Goal: Transaction & Acquisition: Purchase product/service

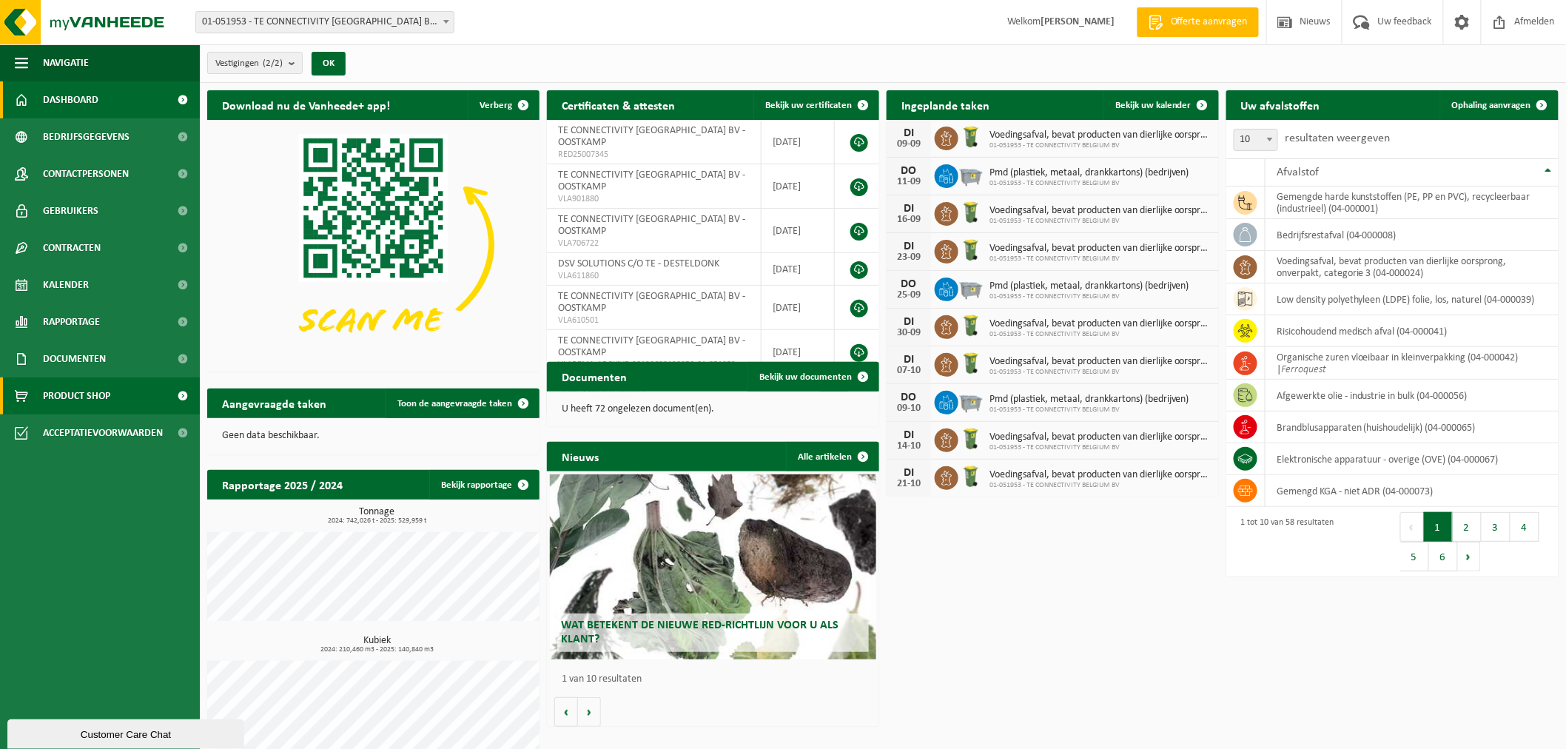
click at [85, 391] on span "Product Shop" at bounding box center [76, 395] width 67 height 37
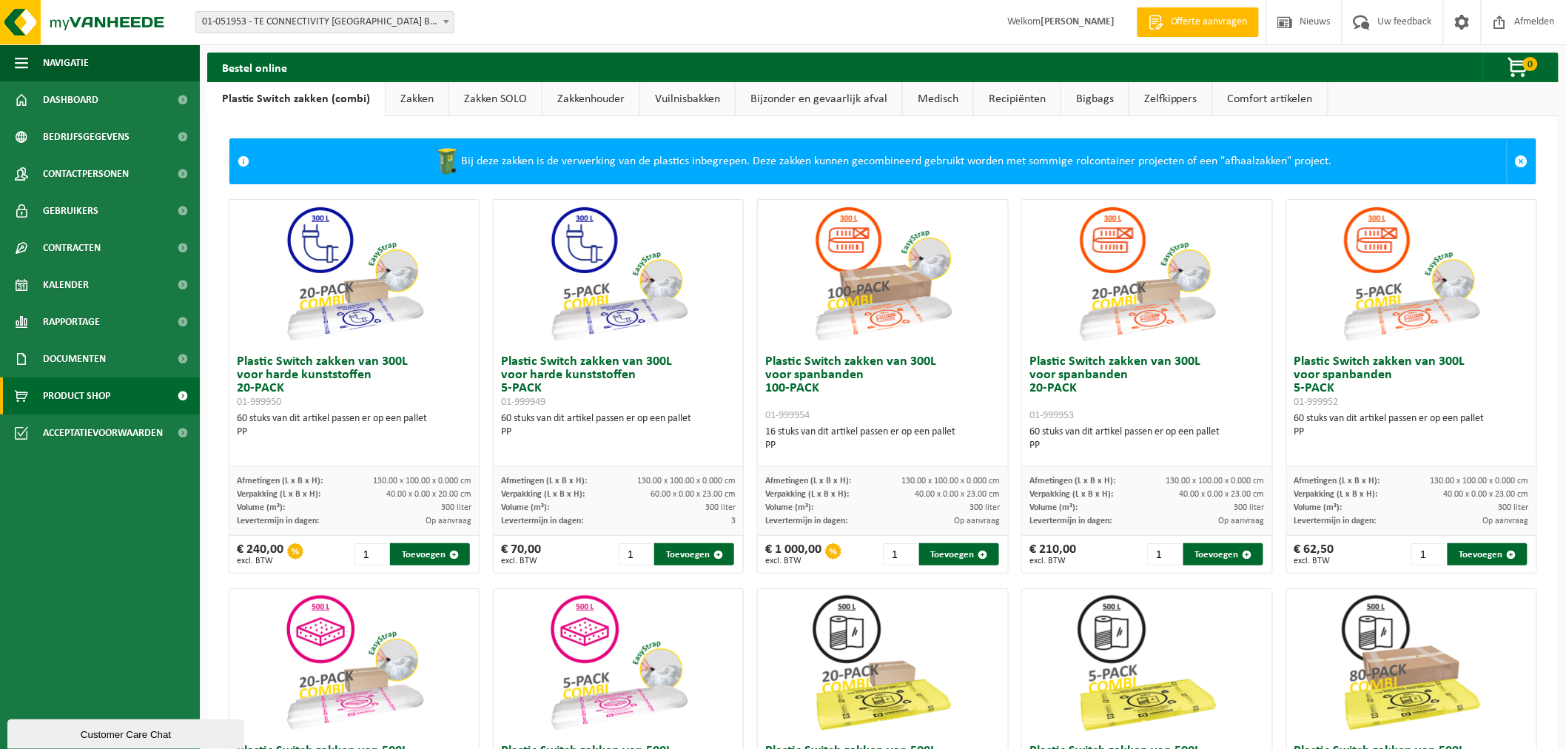
click at [397, 101] on link "Zakken" at bounding box center [417, 99] width 63 height 34
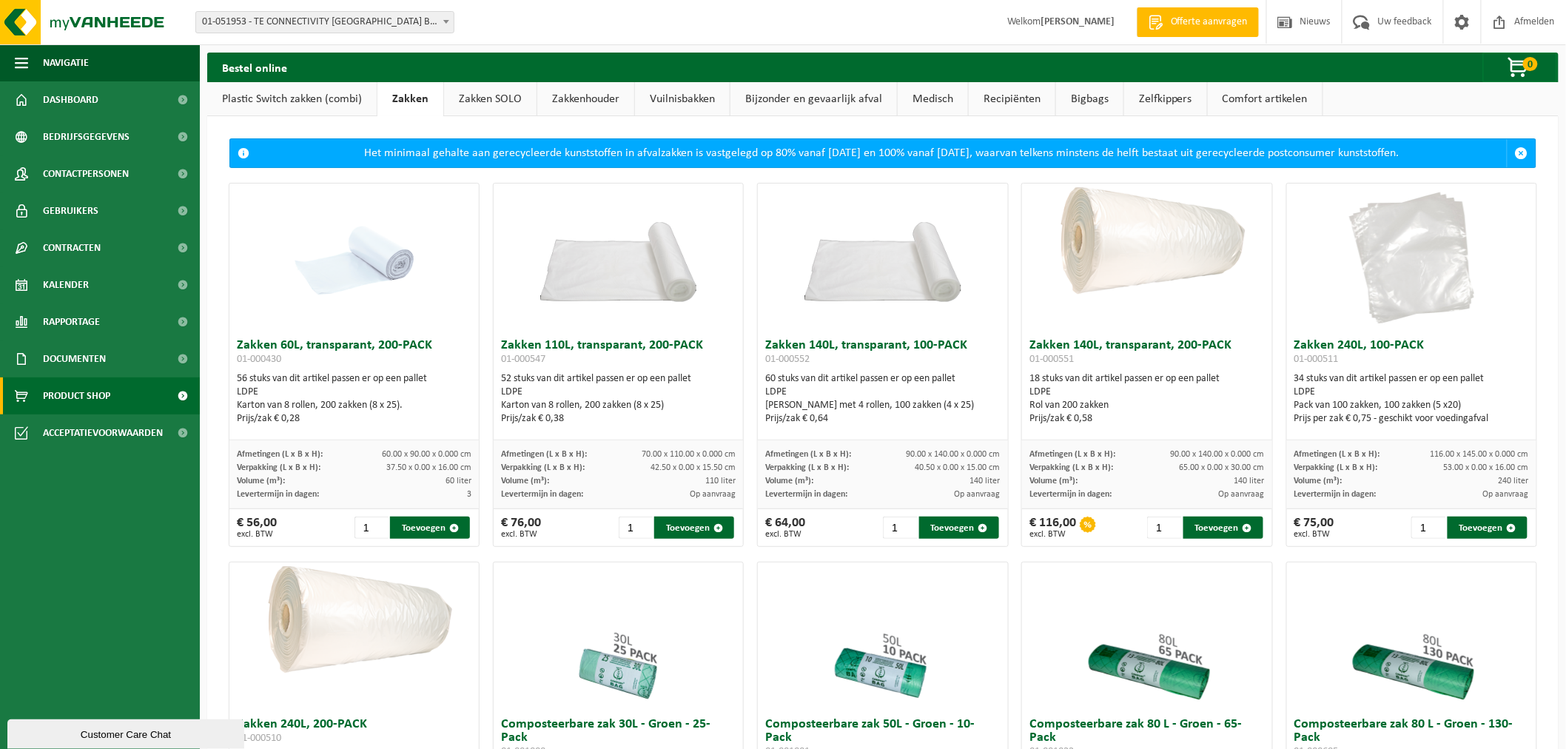
click at [824, 98] on link "Bijzonder en gevaarlijk afval" at bounding box center [814, 99] width 167 height 34
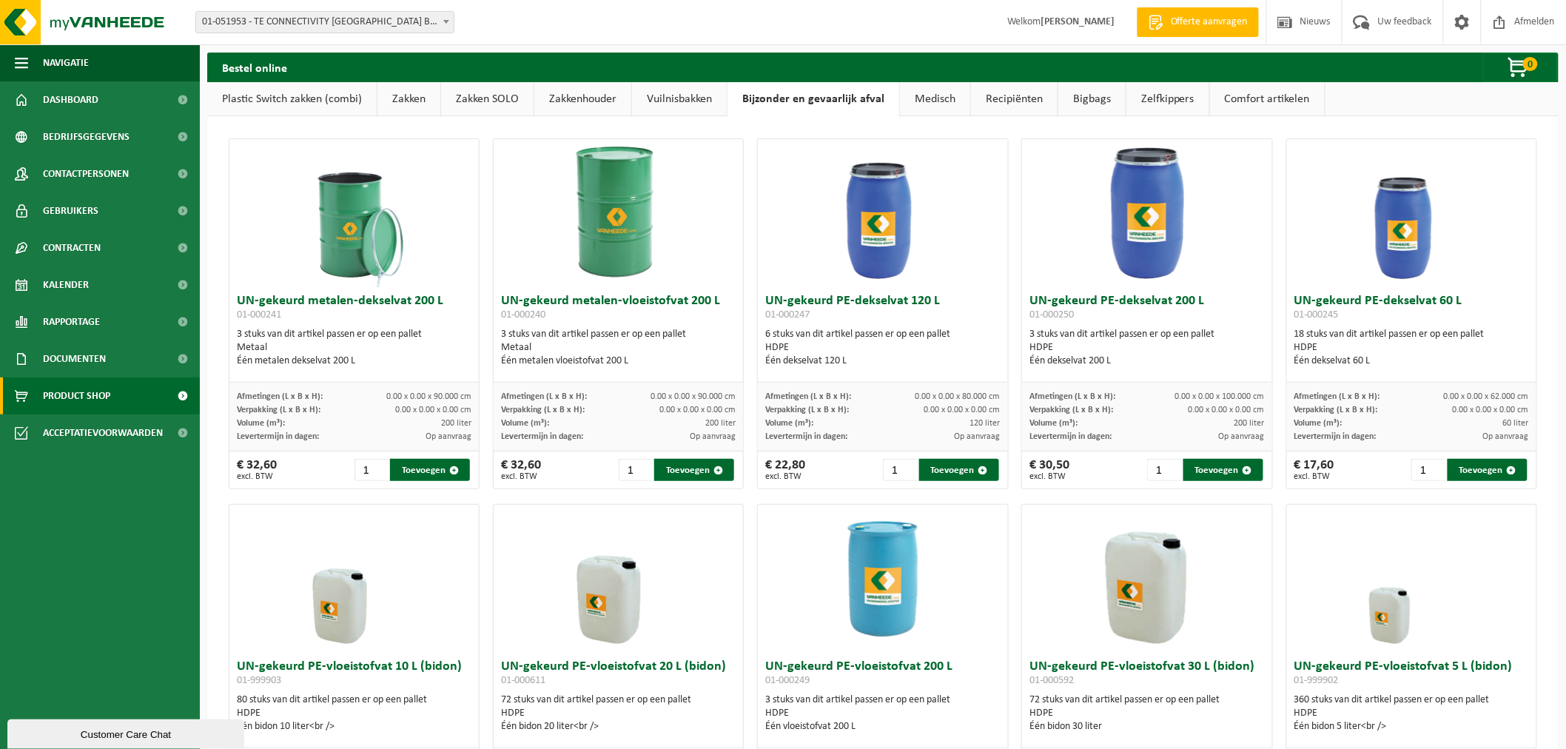
click at [678, 96] on link "Vuilnisbakken" at bounding box center [679, 99] width 95 height 34
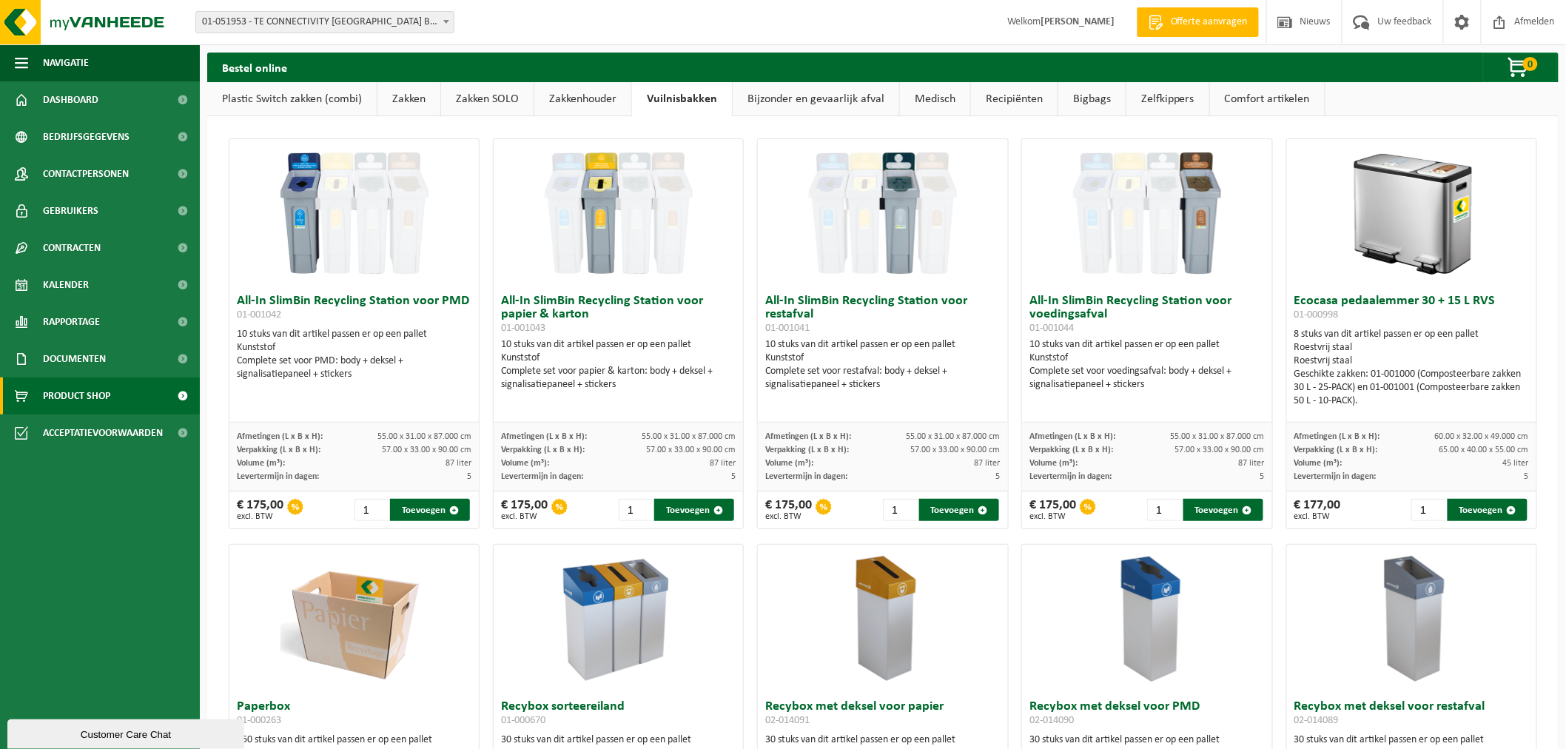
click at [592, 99] on link "Zakkenhouder" at bounding box center [582, 99] width 97 height 34
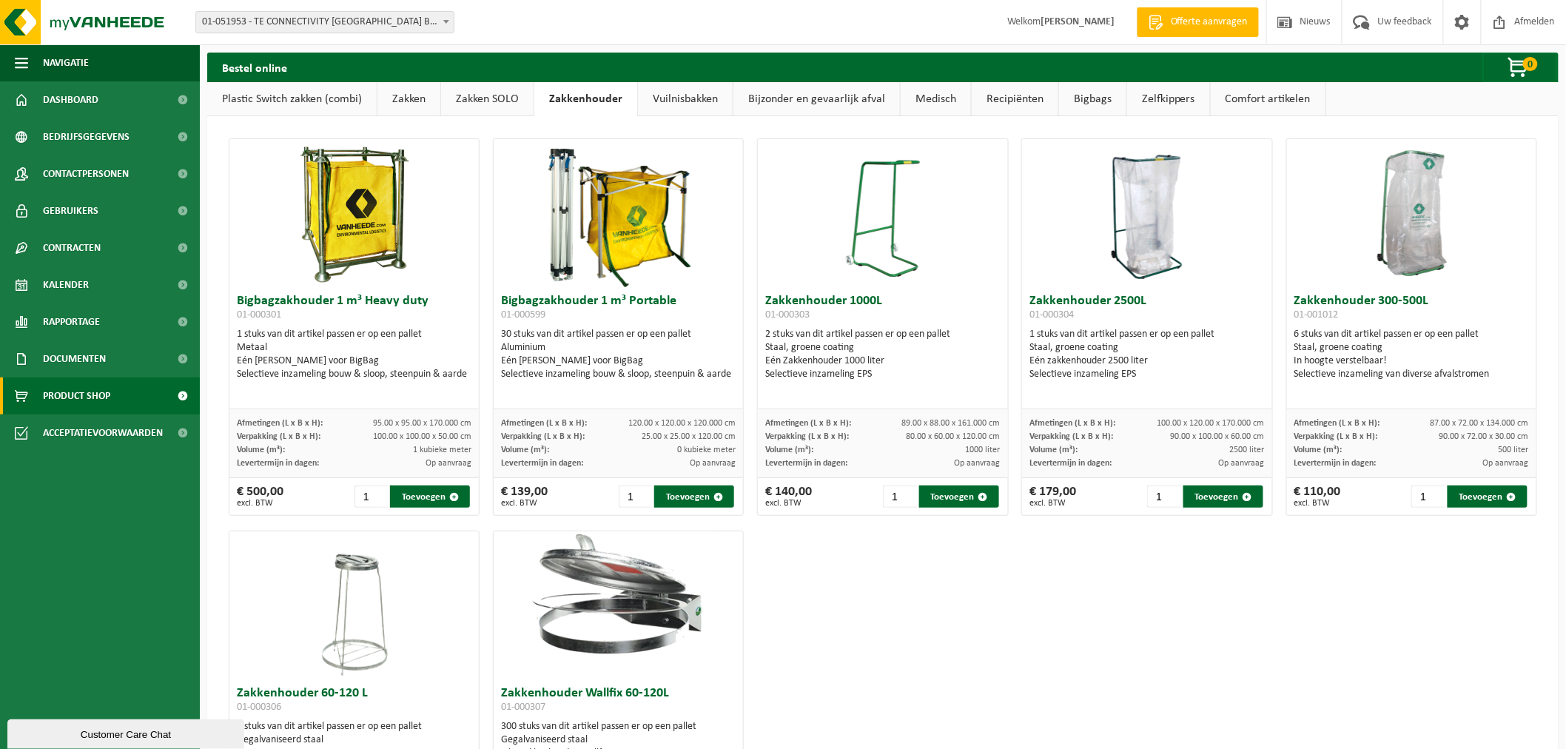
click at [484, 96] on link "Zakken SOLO" at bounding box center [487, 99] width 93 height 34
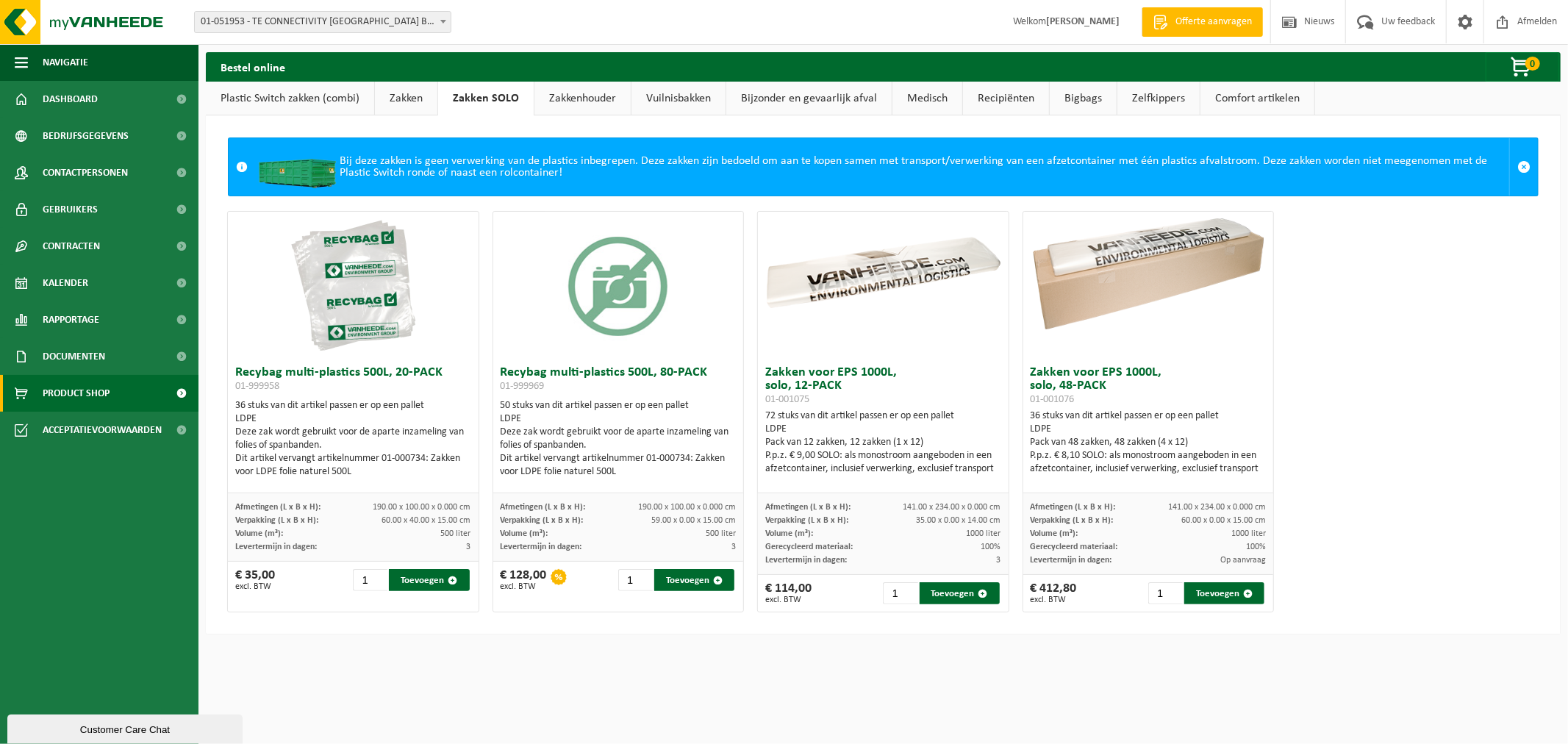
click at [406, 96] on link "Zakken" at bounding box center [405, 98] width 63 height 34
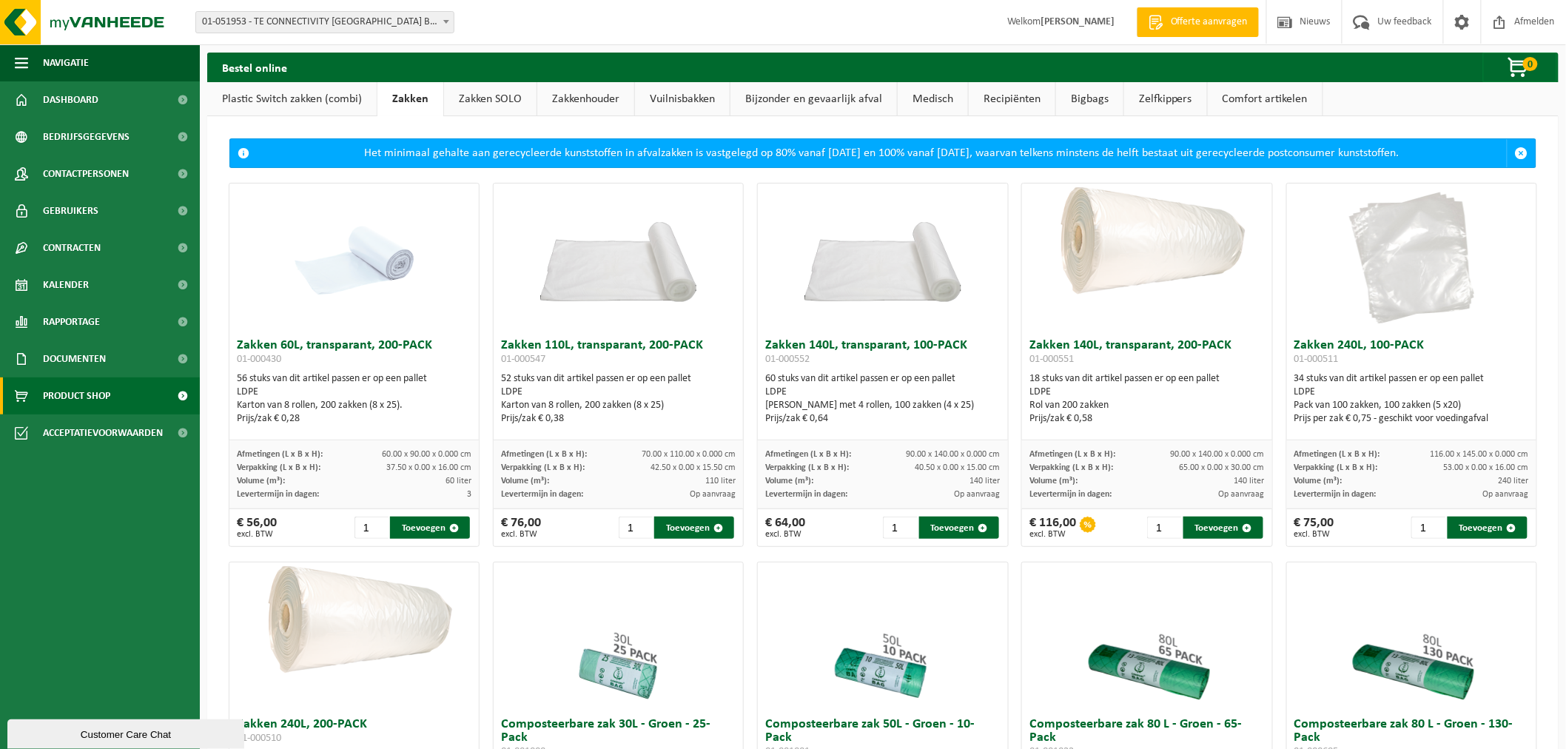
click at [1079, 101] on link "Bigbags" at bounding box center [1089, 99] width 67 height 34
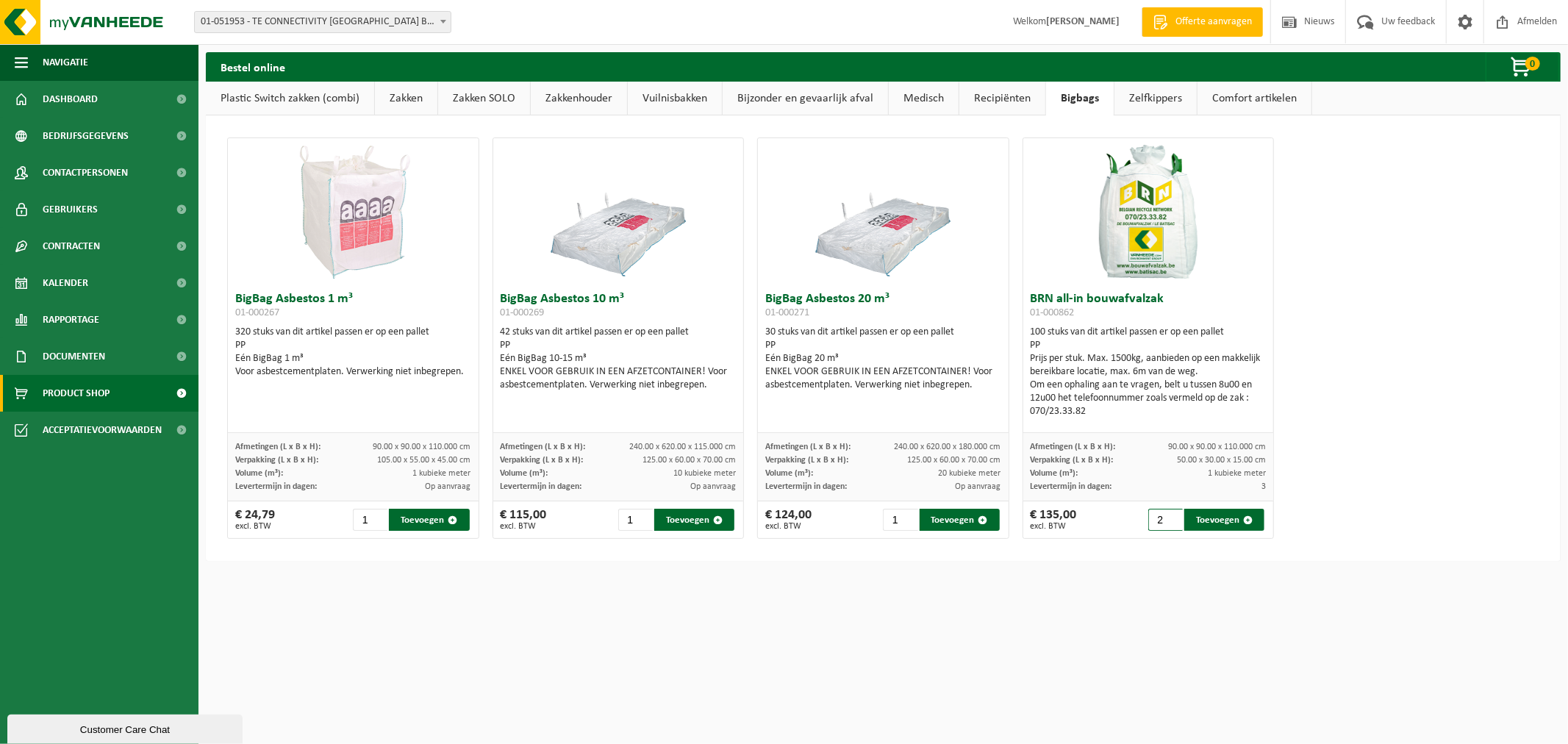
click at [1165, 516] on input "2" at bounding box center [1165, 520] width 35 height 22
click at [1165, 516] on input "3" at bounding box center [1165, 520] width 35 height 22
click at [1165, 516] on input "4" at bounding box center [1165, 520] width 35 height 22
click at [1165, 516] on input "5" at bounding box center [1165, 520] width 35 height 22
drag, startPoint x: 1025, startPoint y: 298, endPoint x: 1106, endPoint y: 412, distance: 139.8
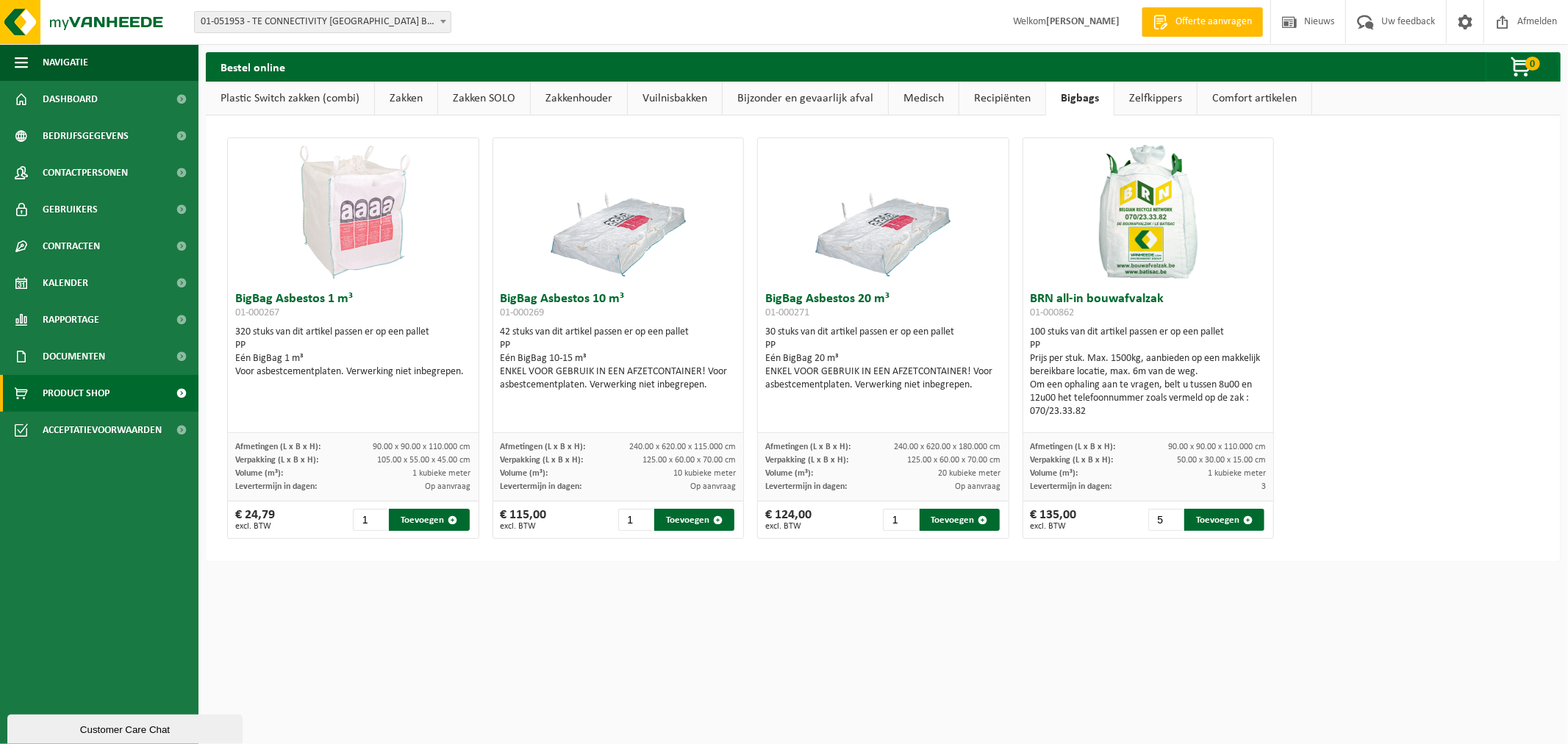
click at [1106, 412] on div "BRN all-in bouwafvalzak 01-000862 100 stuks van dit artikel passen er op een pa…" at bounding box center [1148, 359] width 250 height 148
click at [1106, 410] on div "Om een ophaling aan te vragen, belt u tussen 8u00 en 12u00 het telefoonnummer z…" at bounding box center [1149, 398] width 236 height 40
click at [1155, 335] on div "100 stuks van dit artikel passen er op een pallet PP Prijs per stuk. Max. 1500k…" at bounding box center [1149, 372] width 236 height 92
click at [1163, 524] on input "4" at bounding box center [1165, 520] width 35 height 22
click at [1163, 524] on input "3" at bounding box center [1165, 520] width 35 height 22
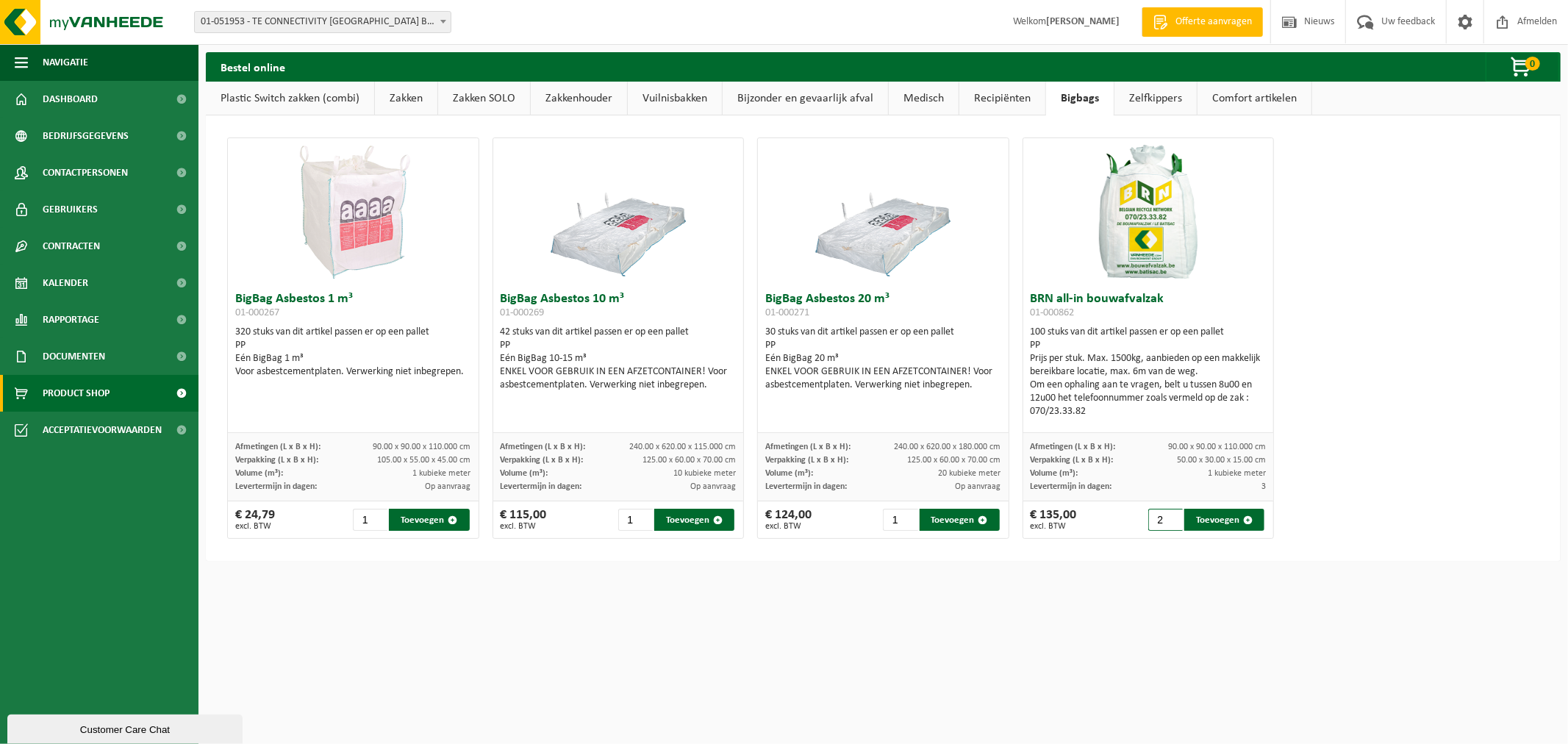
click at [1163, 524] on input "2" at bounding box center [1165, 520] width 35 height 22
type input "1"
click at [1163, 524] on input "1" at bounding box center [1165, 520] width 35 height 22
click at [1138, 387] on div "Om een ophaling aan te vragen, belt u tussen 8u00 en 12u00 het telefoonnummer z…" at bounding box center [1149, 398] width 236 height 40
